Goal: Find specific fact: Find specific fact

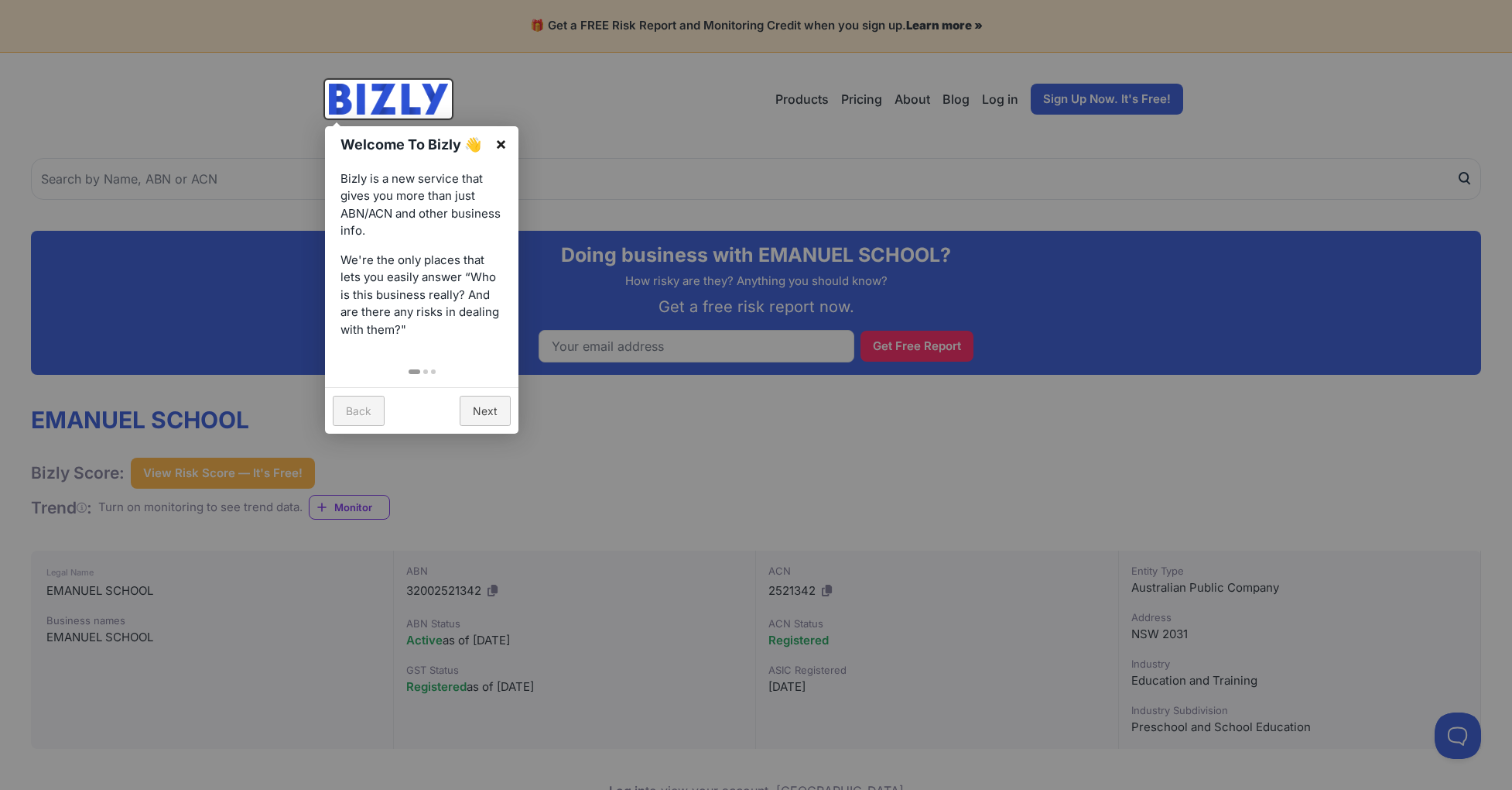
click at [502, 142] on link "×" at bounding box center [501, 144] width 35 height 35
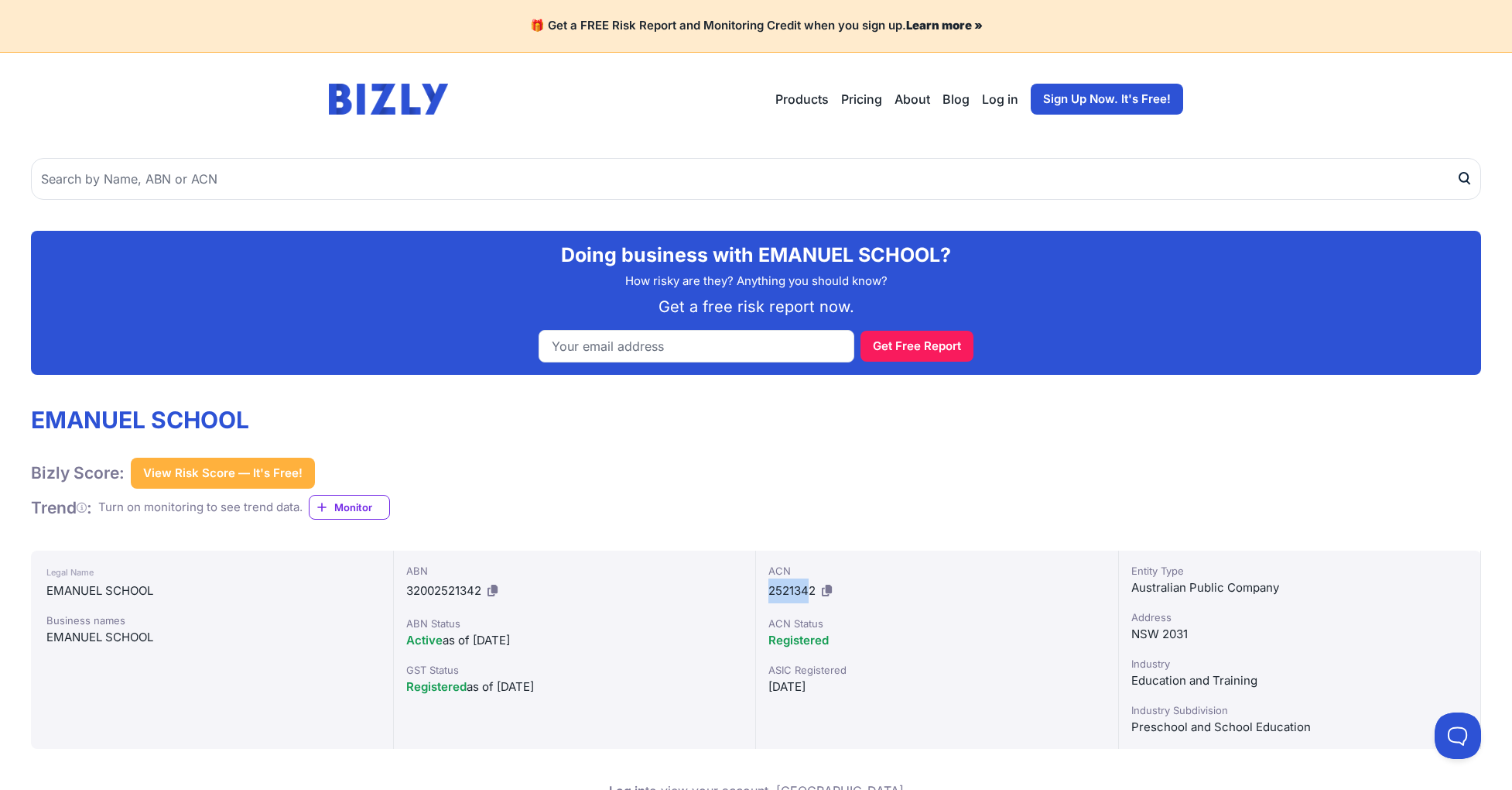
drag, startPoint x: 767, startPoint y: 586, endPoint x: 811, endPoint y: 588, distance: 44.0
click at [811, 588] on span "2521342" at bounding box center [791, 590] width 48 height 15
click at [786, 608] on div "ACN 2521342 ACN Status Registered ASIC Registered [DATE]" at bounding box center [936, 650] width 363 height 198
drag, startPoint x: 768, startPoint y: 592, endPoint x: 817, endPoint y: 590, distance: 49.0
click at [817, 590] on div "ACN 2521342" at bounding box center [936, 582] width 337 height 40
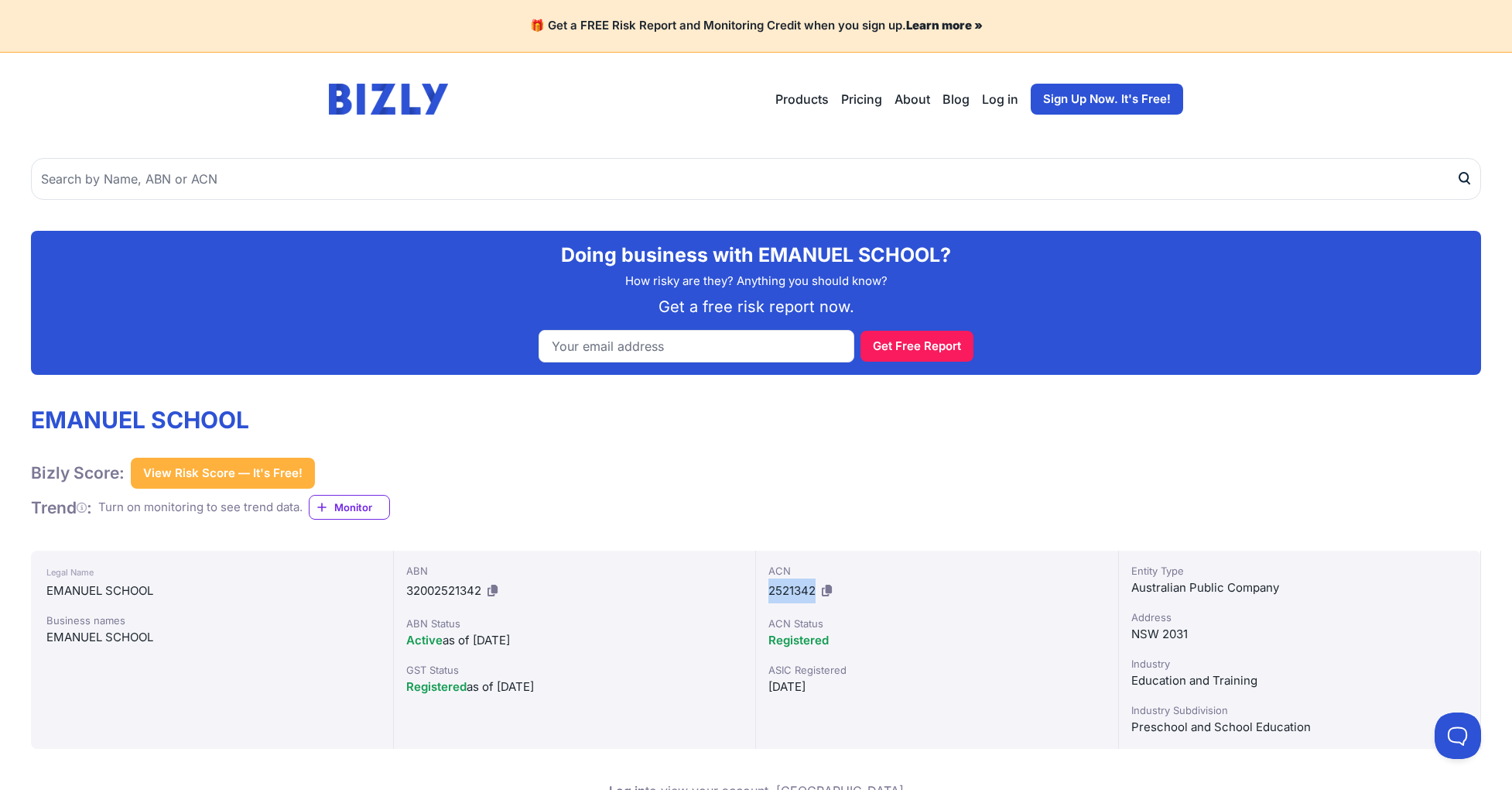
copy span "2521342"
drag, startPoint x: 408, startPoint y: 587, endPoint x: 472, endPoint y: 590, distance: 64.1
click at [480, 589] on span "32002521342" at bounding box center [443, 590] width 75 height 15
copy span "32002521342"
